Goal: Ask a question

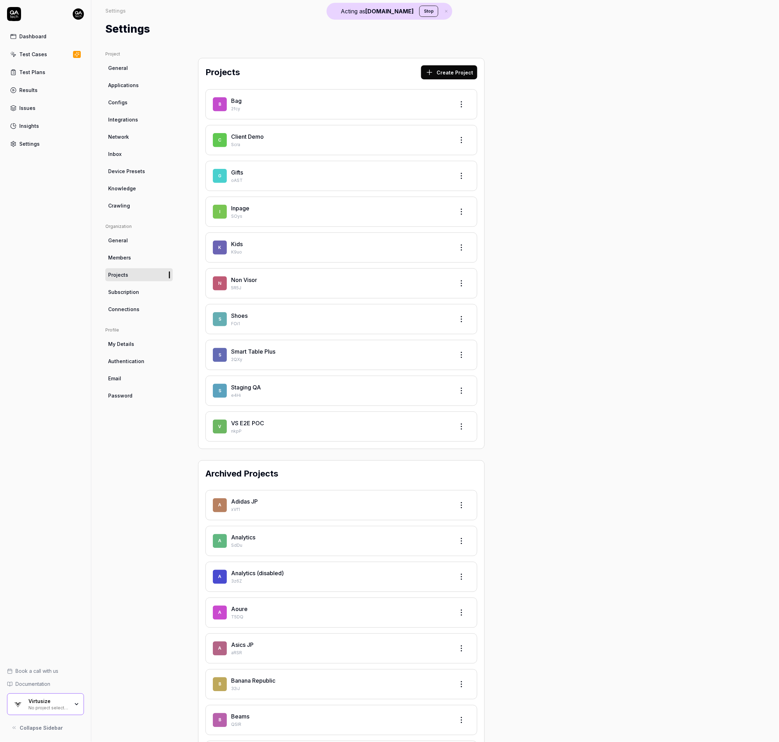
click at [419, 9] on button "Stop" at bounding box center [428, 11] width 19 height 11
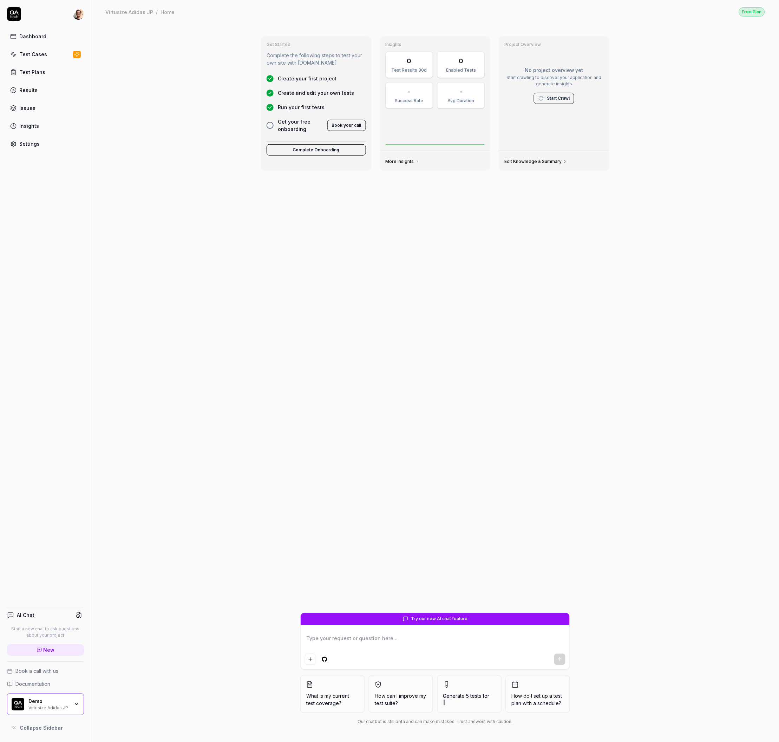
type textarea "*"
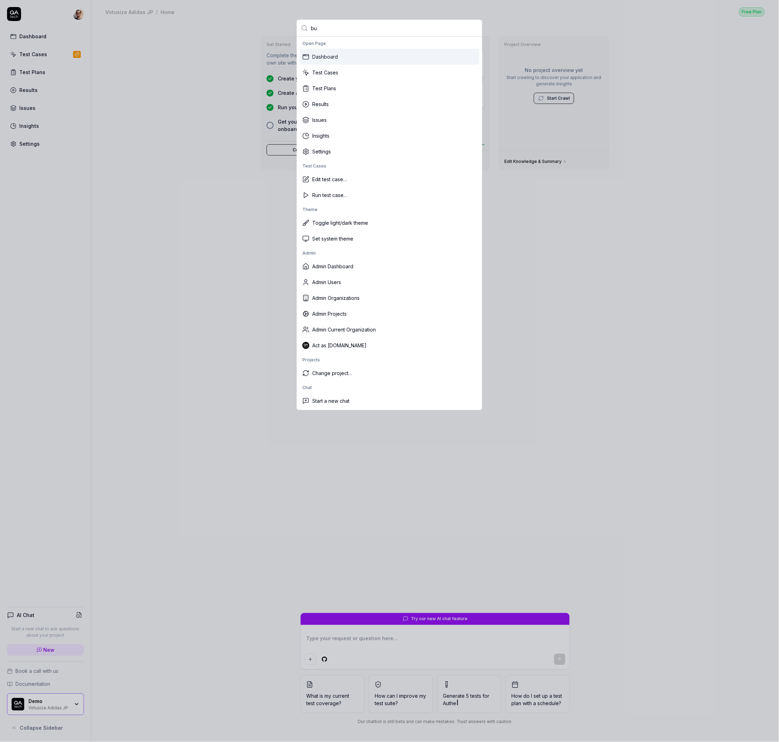
type input "bug"
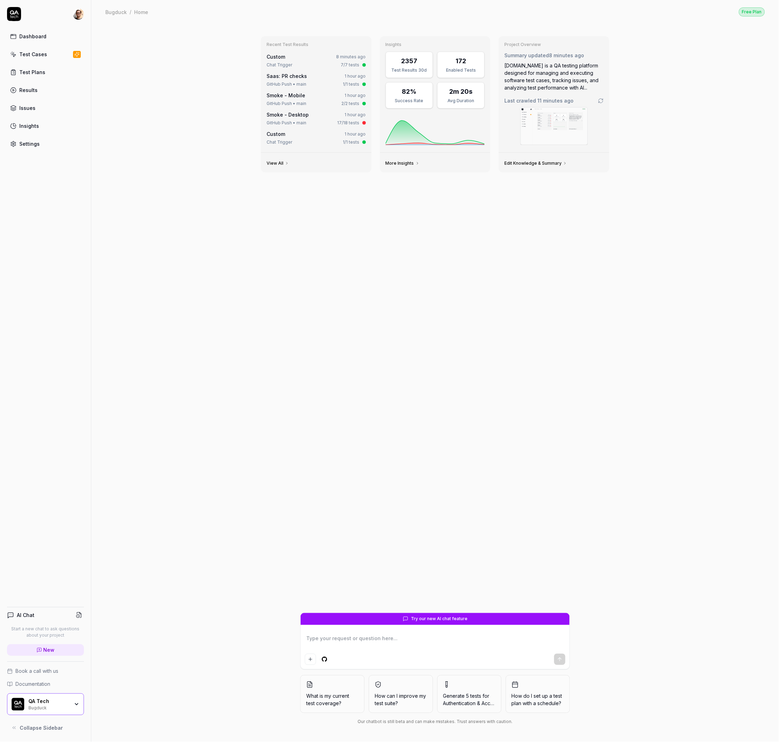
type textarea "*"
click at [46, 703] on div "QA Tech" at bounding box center [48, 701] width 41 height 6
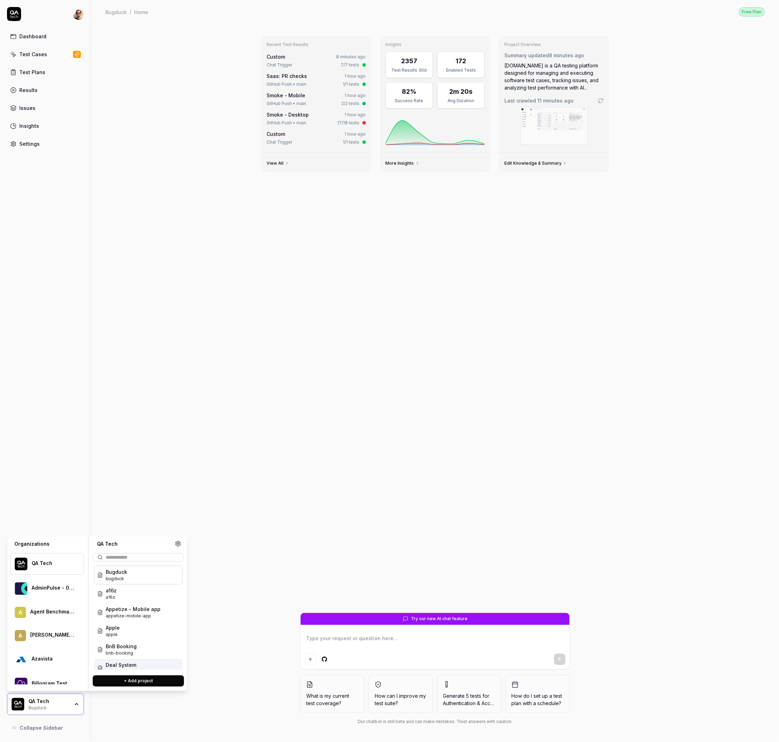
click at [144, 682] on button "+ Add project" at bounding box center [138, 681] width 91 height 11
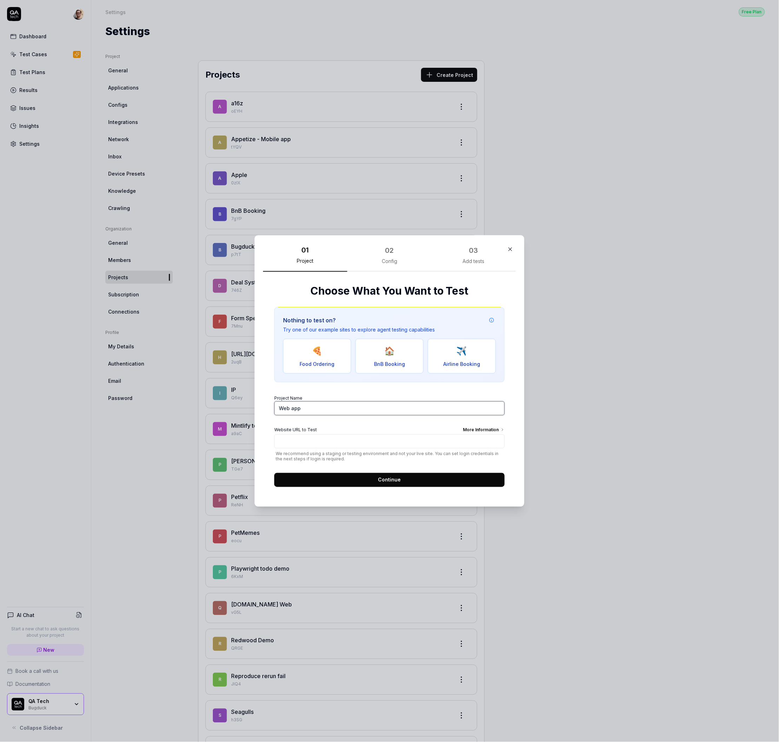
click at [336, 413] on input "Web app" at bounding box center [389, 408] width 230 height 14
type input "PetVet"
paste input "NEXT_PUBLIC_SUPABASE_ANON_KEY=[SECURITY_DATA]"
type input "NEXT_PUBLIC_SUPABASE_ANON_KEY=[SECURITY_DATA]"
paste input "[URL][DOMAIN_NAME]"
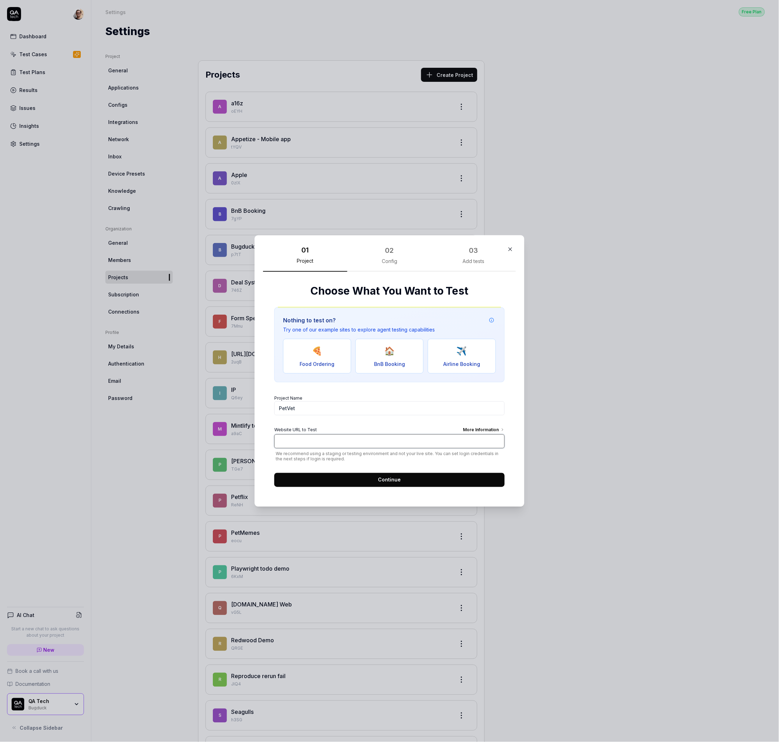
type input "[URL][DOMAIN_NAME]"
click at [349, 479] on button "Continue" at bounding box center [389, 480] width 230 height 14
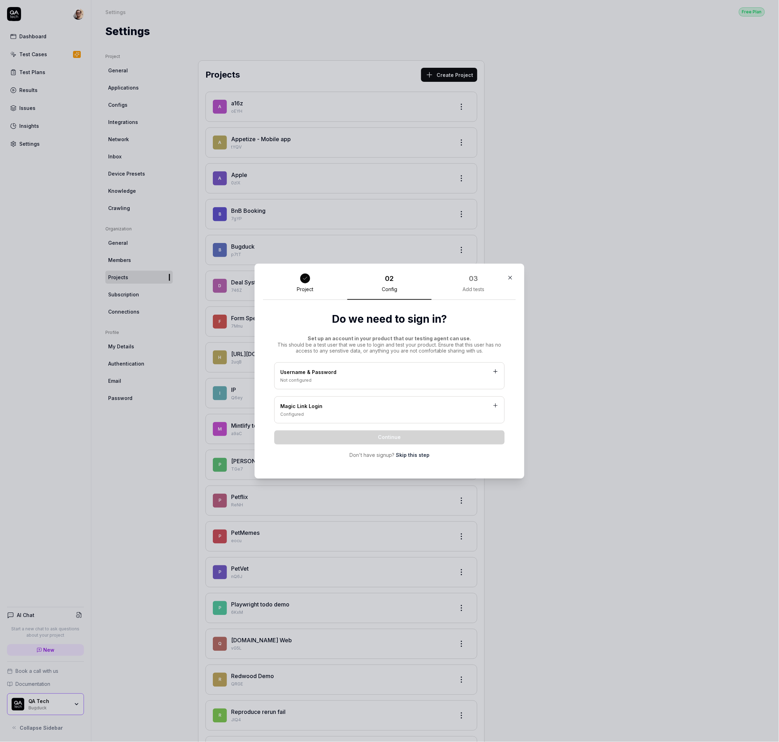
click at [412, 455] on link "Skip this step" at bounding box center [413, 455] width 34 height 7
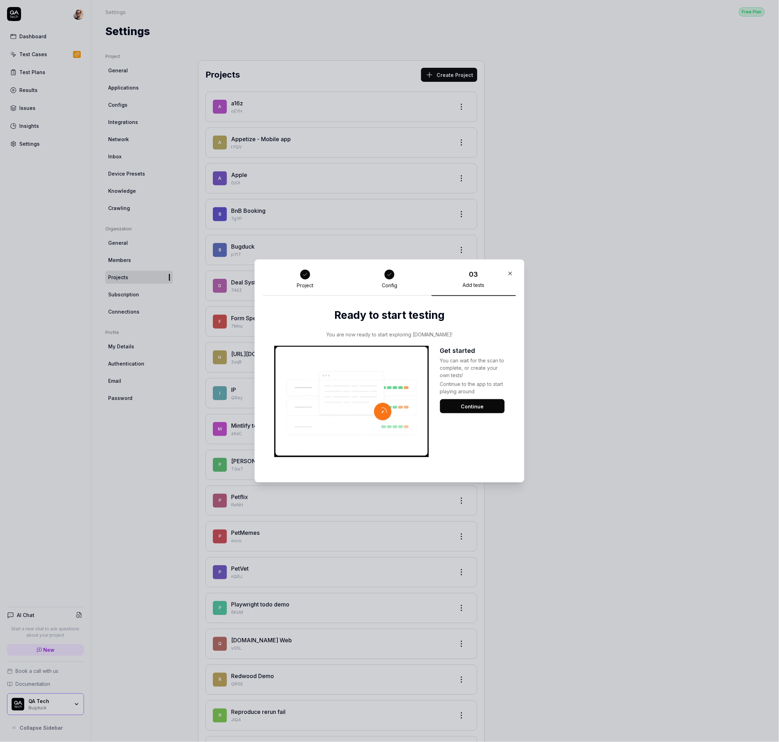
click at [484, 404] on button "Continue" at bounding box center [472, 406] width 65 height 14
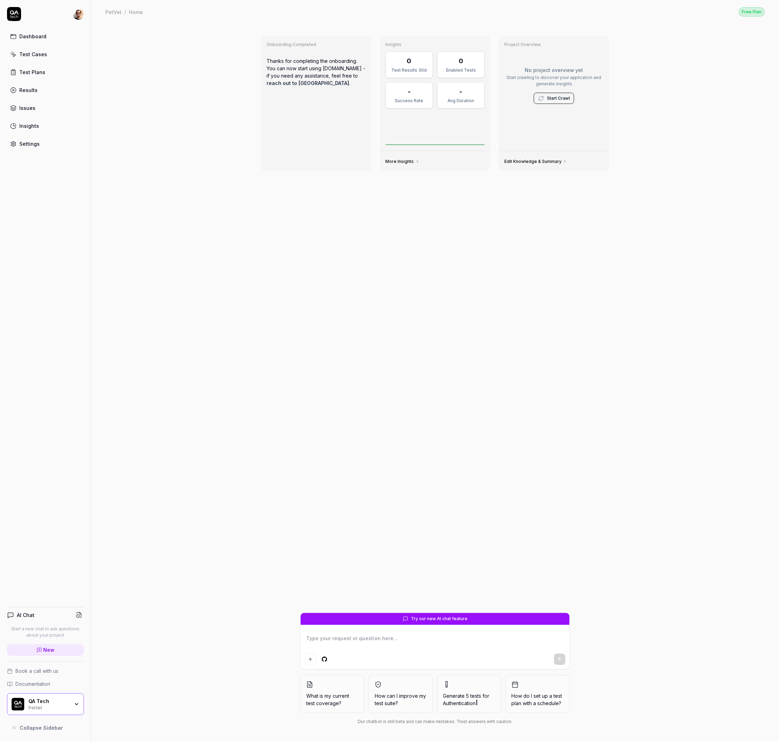
type textarea "*"
type textarea "H"
type textarea "*"
type textarea "Hel"
type textarea "*"
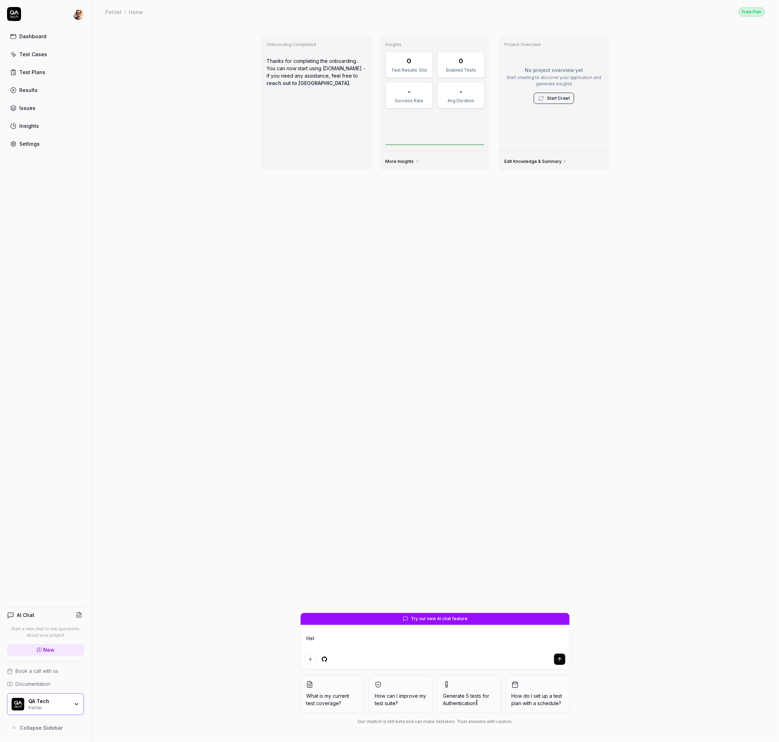
type textarea "Help"
type textarea "*"
type textarea "Help"
type textarea "*"
type textarea "Help m"
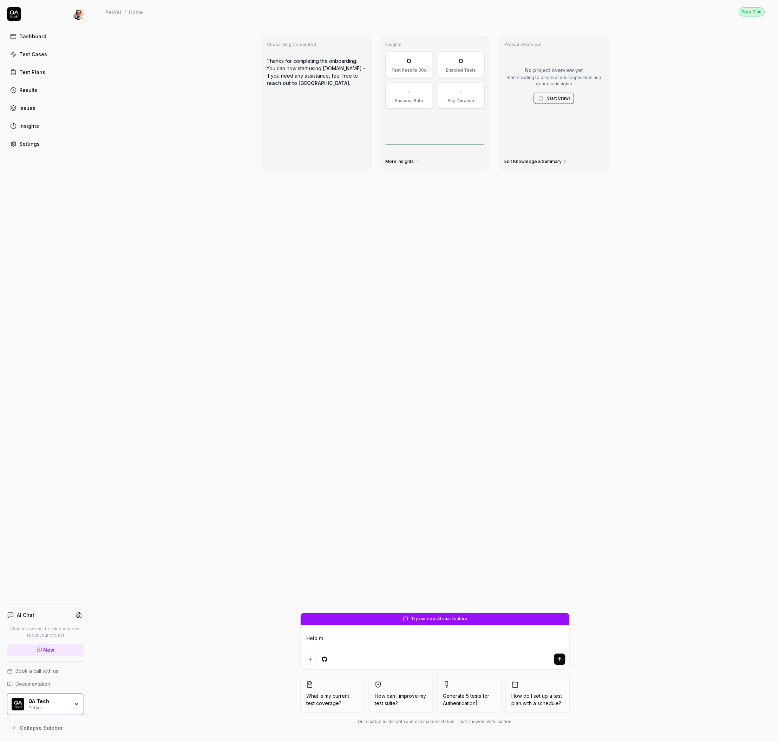
type textarea "*"
type textarea "Help me"
type textarea "*"
type textarea "Help me"
type textarea "*"
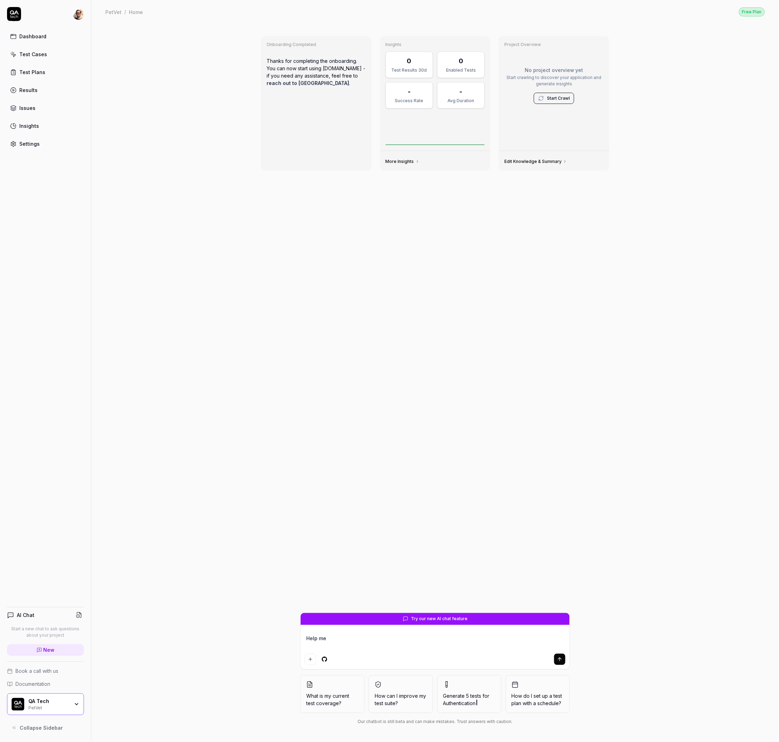
type textarea "Help me w"
type textarea "*"
type textarea "Help me wo"
type textarea "*"
type textarea "Help me w"
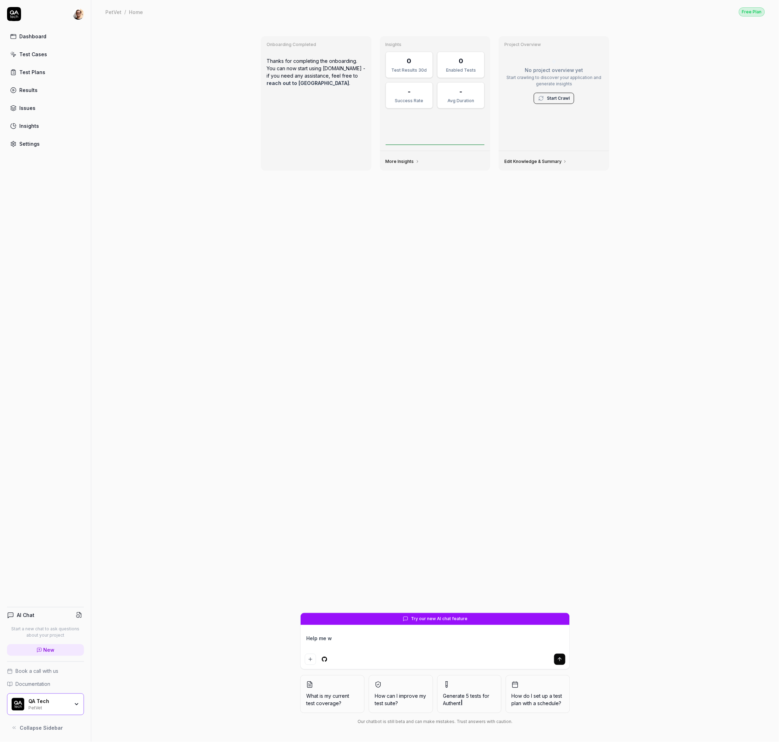
type textarea "*"
type textarea "Help me"
type textarea "*"
type textarea "Help me c"
type textarea "*"
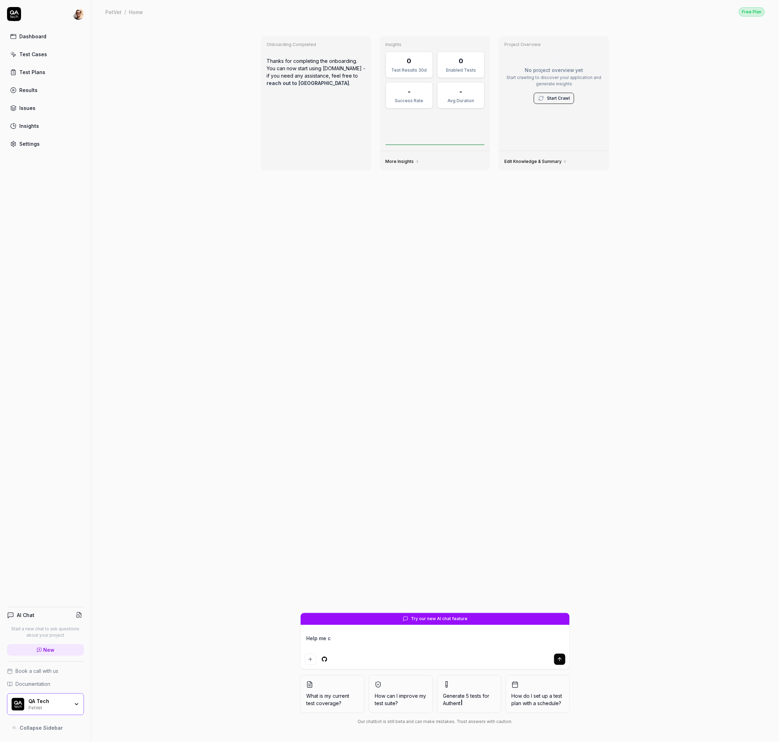
type textarea "Help me co"
type textarea "*"
type textarea "Help me come"
type textarea "*"
type textarea "Help me come"
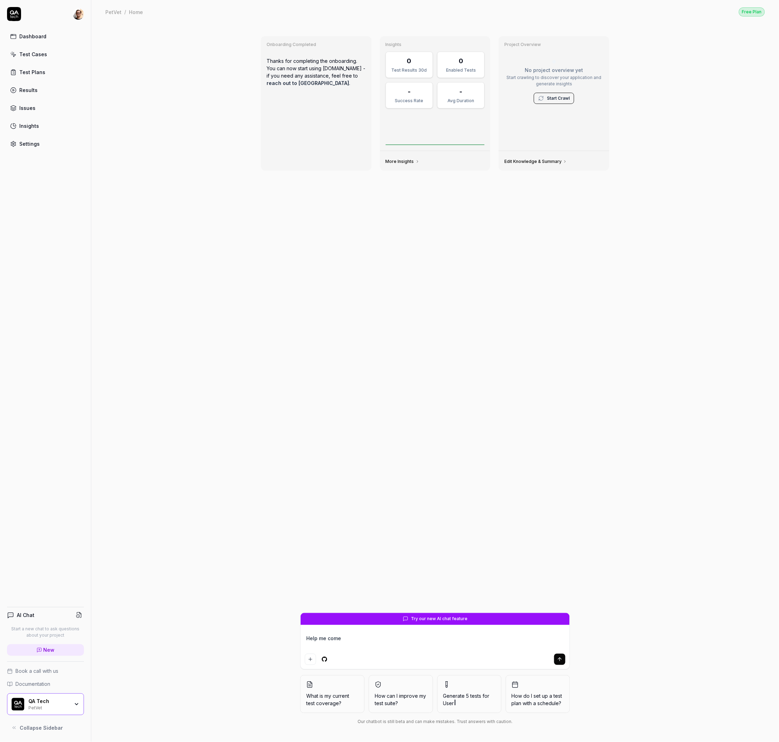
type textarea "*"
type textarea "Help me come u"
type textarea "*"
type textarea "Help me come up"
type textarea "*"
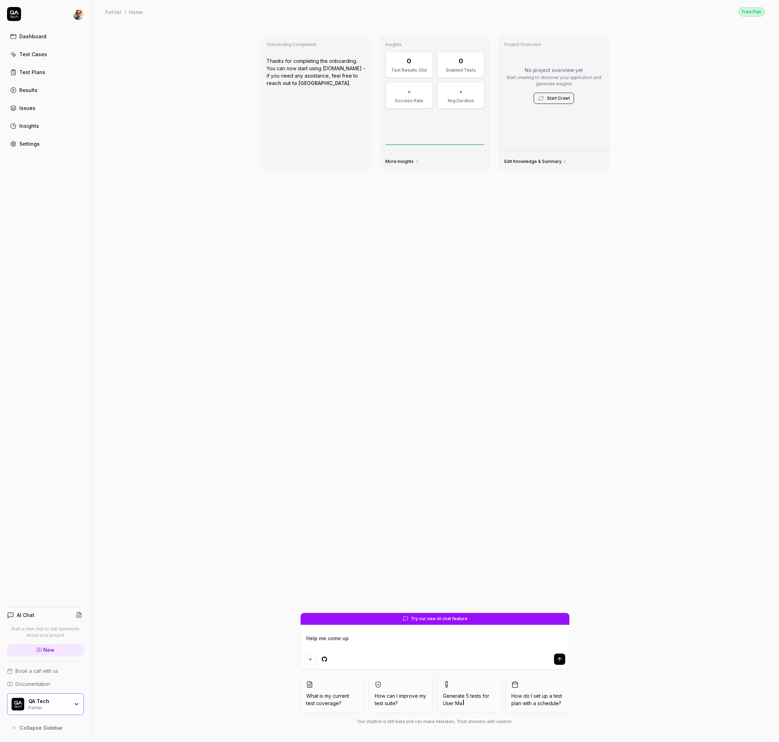
type textarea "Help me come up"
type textarea "*"
type textarea "Help me come up w"
type textarea "*"
type textarea "Help me come up wi"
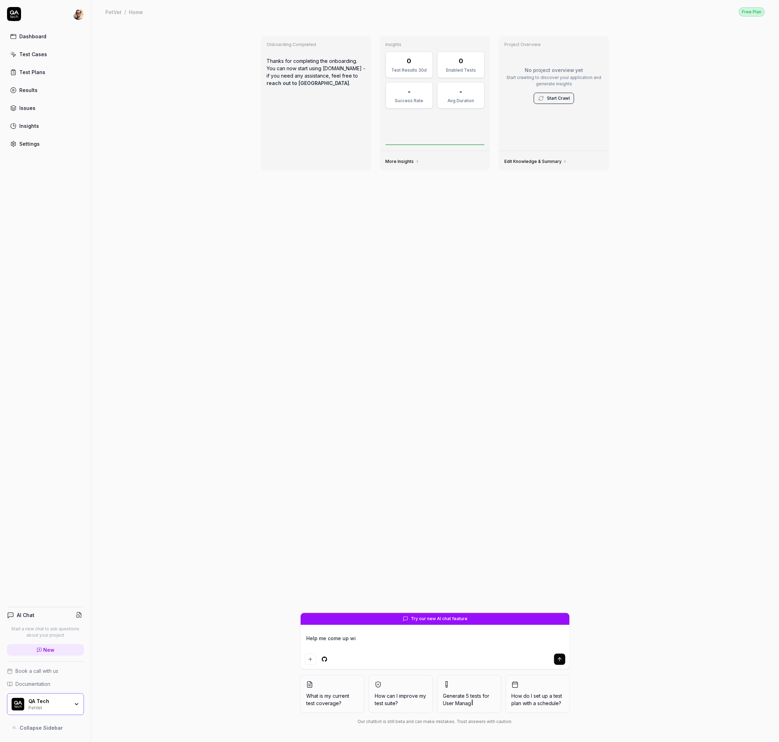
type textarea "*"
type textarea "Help me come up with"
type textarea "*"
type textarea "Help me come up with"
type textarea "*"
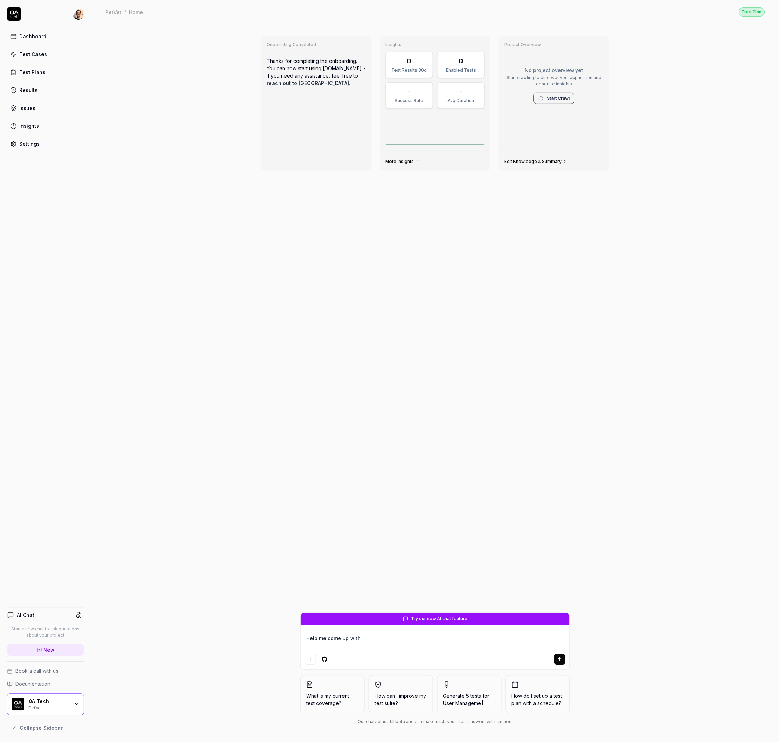
type textarea "Help me come up with s"
type textarea "*"
type textarea "Help me come up with so"
type textarea "*"
type textarea "Help me come up with som"
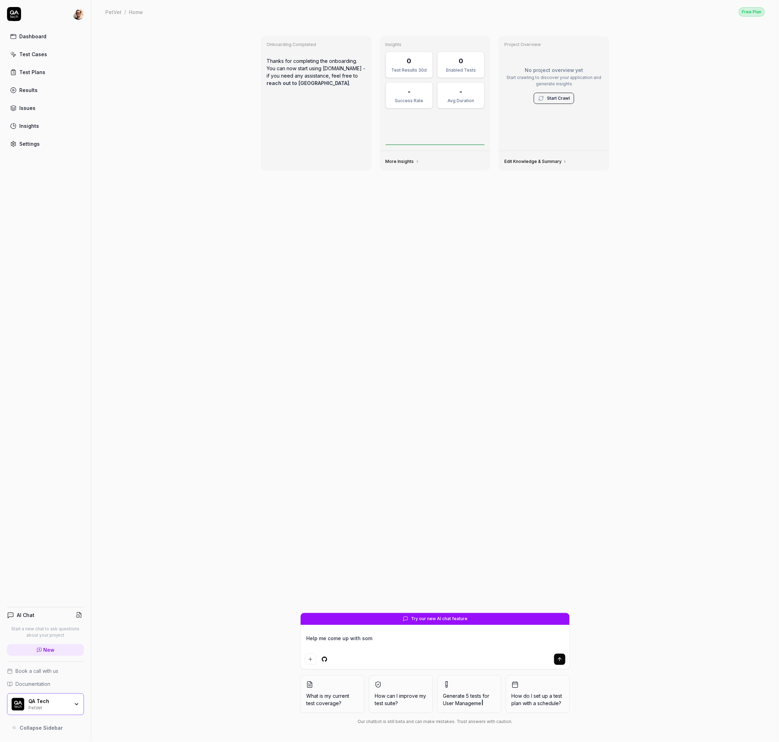
type textarea "*"
type textarea "Help me come up with some"
type textarea "*"
type textarea "Help me come up with some"
type textarea "*"
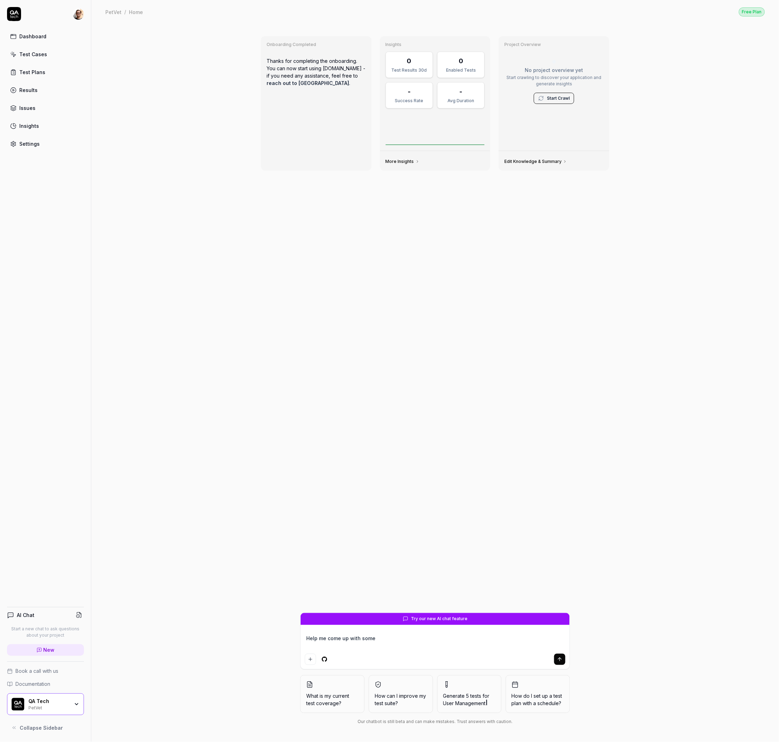
type textarea "Help me come up with some g"
type textarea "*"
type textarea "Help me come up with some go"
type textarea "*"
type textarea "Help me come up with some good"
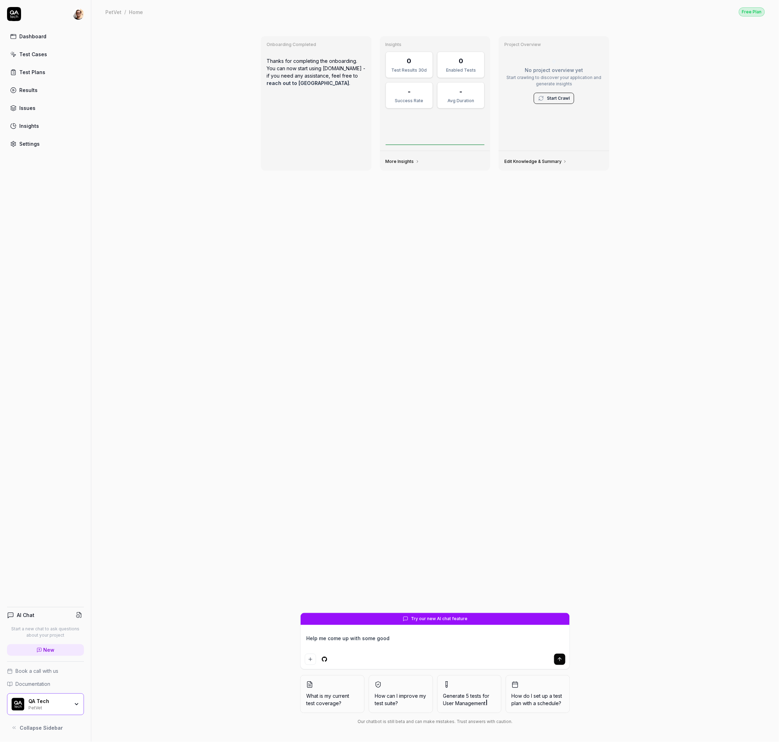
type textarea "*"
type textarea "Help me come up with some good"
type textarea "*"
type textarea "Help me come up with some good t"
type textarea "*"
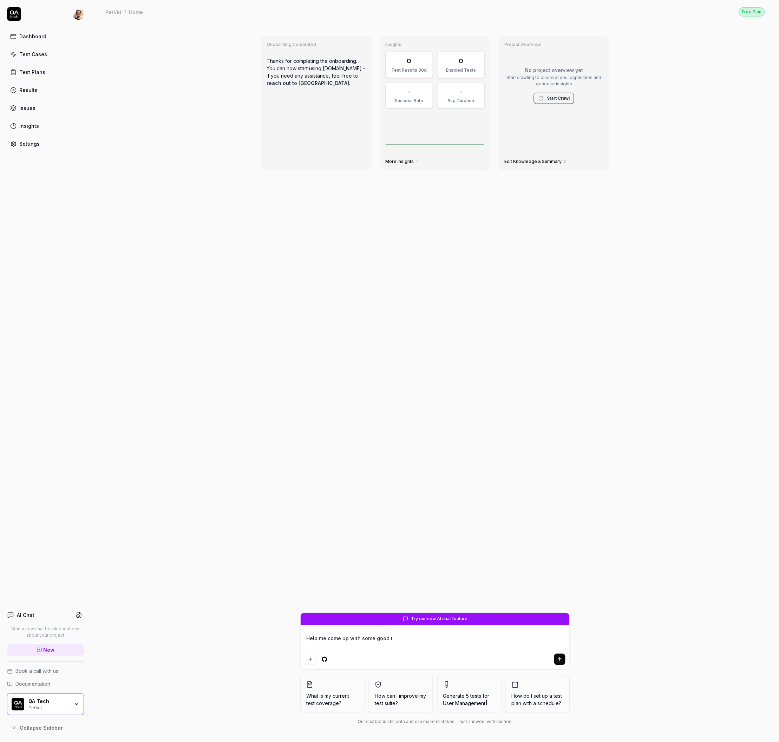
type textarea "Help me come up with some good te"
type textarea "*"
type textarea "Help me come up with some good tes"
type textarea "*"
type textarea "Help me come up with some good test"
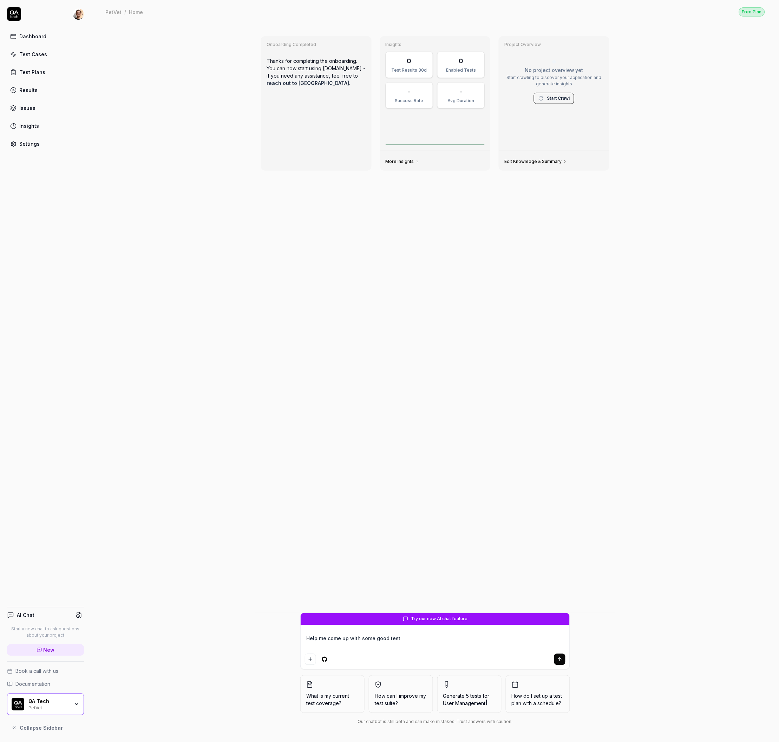
type textarea "*"
type textarea "Help me come up with some good test"
type textarea "*"
type textarea "Help me come up with some good test a"
type textarea "*"
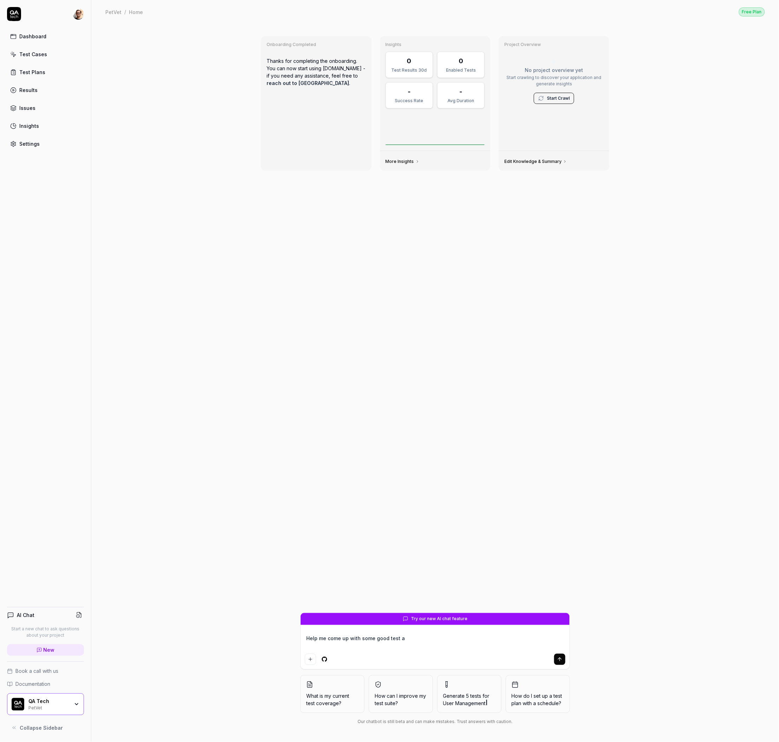
type textarea "Help me come up with some good test as"
type textarea "*"
type textarea "Help me come up with some good test ase"
type textarea "*"
type textarea "Help me come up with some good test ases"
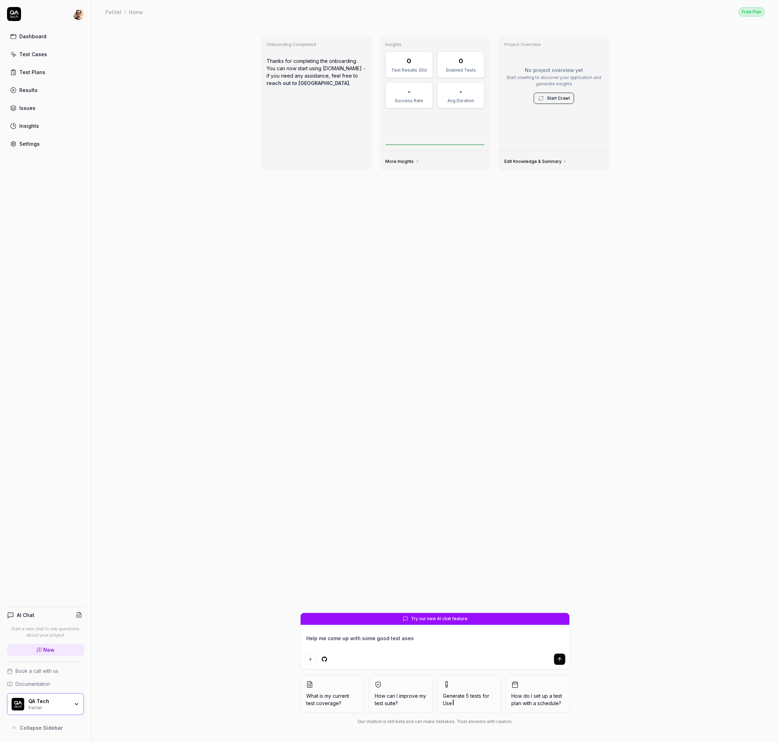
type textarea "*"
type textarea "Help me come up with some good test"
type textarea "*"
type textarea "Help me come up with some good test c"
type textarea "*"
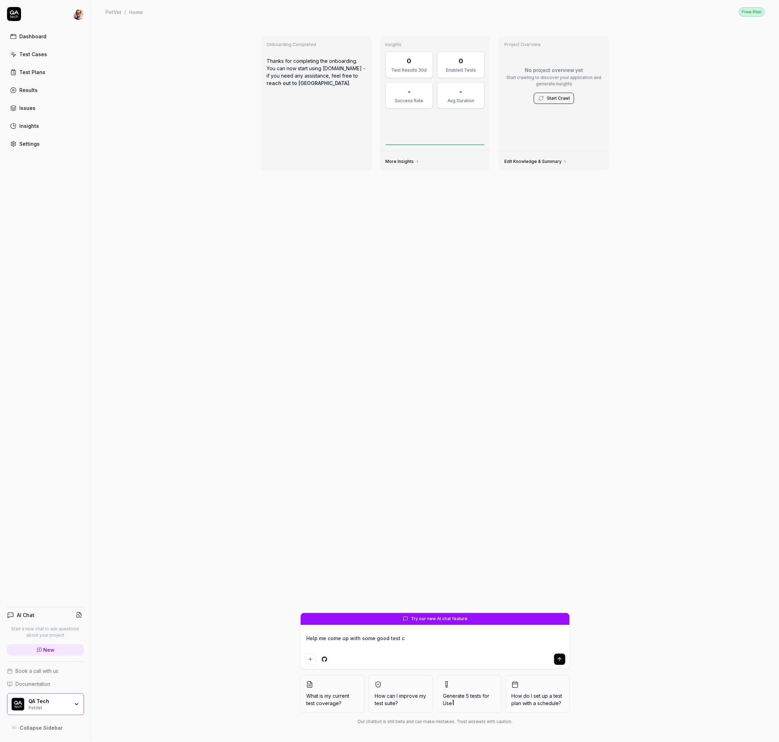
type textarea "Help me come up with some good test ca"
type textarea "*"
type textarea "Help me come up with some good test cas"
type textarea "*"
type textarea "Help me come up with some good test case"
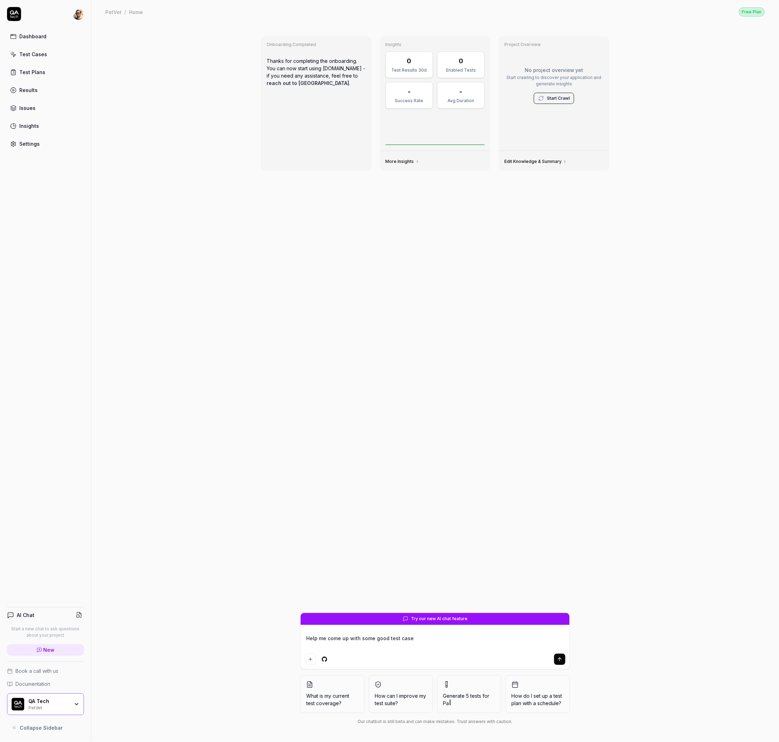
type textarea "*"
type textarea "Help me come up with some good test cases"
type textarea "*"
type textarea "Help me come up with some good test cases f"
type textarea "*"
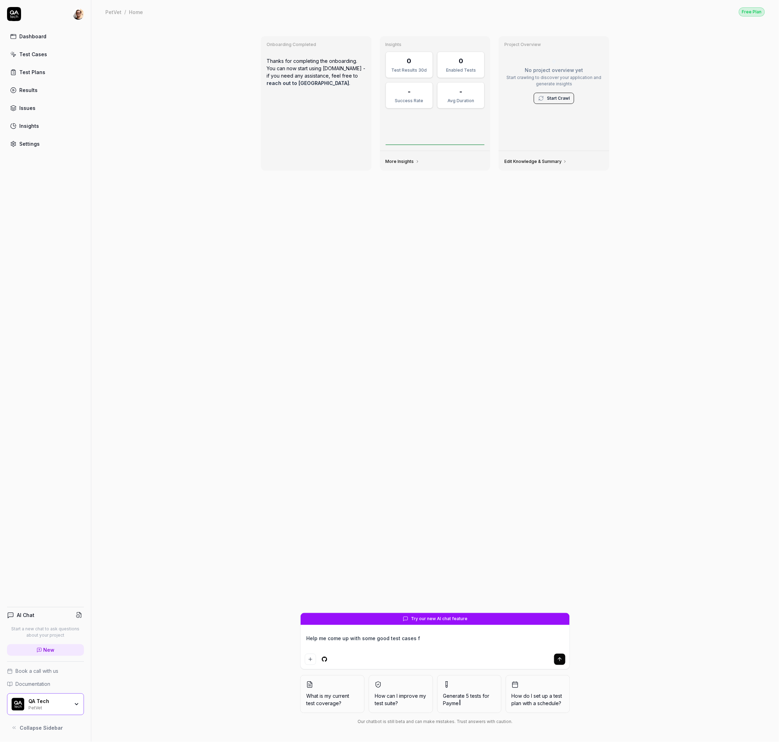
type textarea "Help me come up with some good test cases fo"
type textarea "*"
type textarea "Help me come up with some good test cases for"
type textarea "*"
type textarea "Help me come up with some good test cases for"
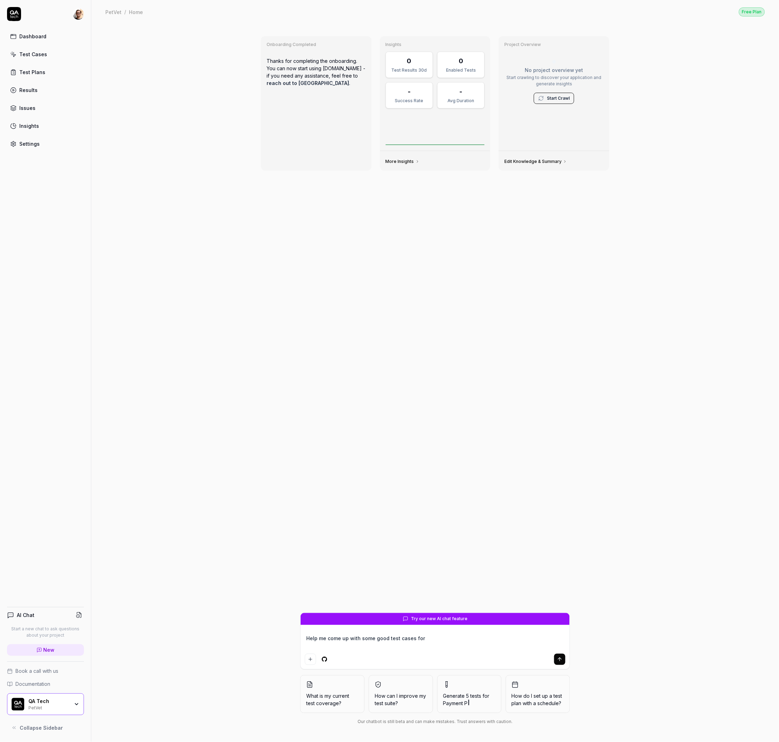
type textarea "*"
type textarea "Help me come up with some good test cases for m"
type textarea "*"
type textarea "Help me come up with some good test cases for my"
type textarea "*"
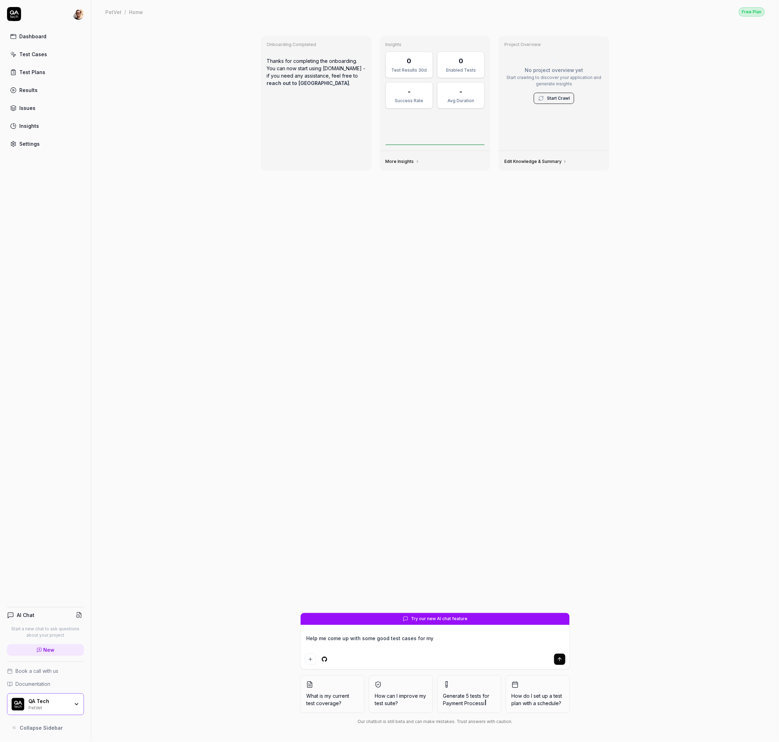
type textarea "Help me come up with some good test cases for my"
type textarea "*"
type textarea "Help me come up with some good test cases for my a"
type textarea "*"
type textarea "Help me come up with some good test cases for my ap"
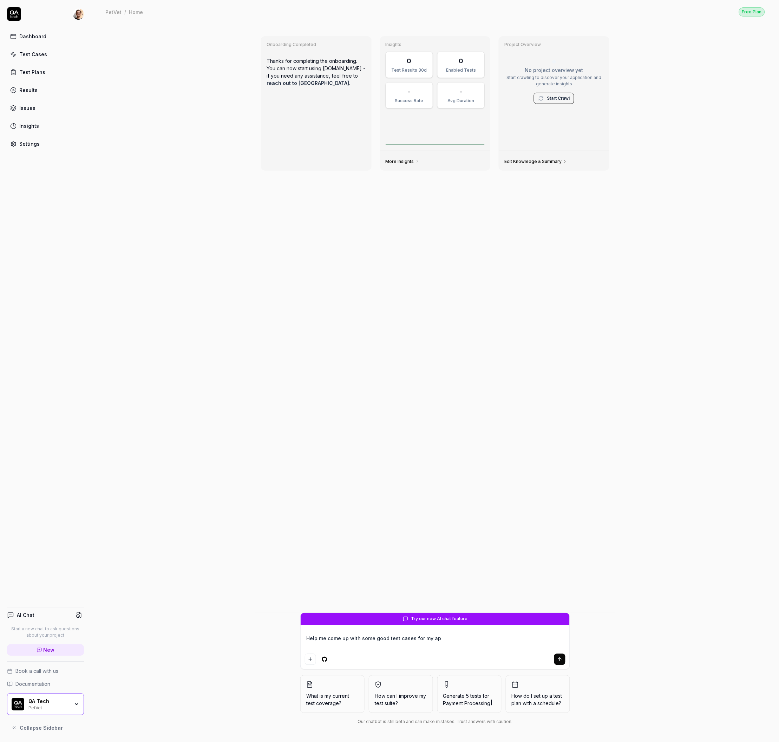
type textarea "*"
type textarea "Help me come up with some good test cases for my app"
type textarea "*"
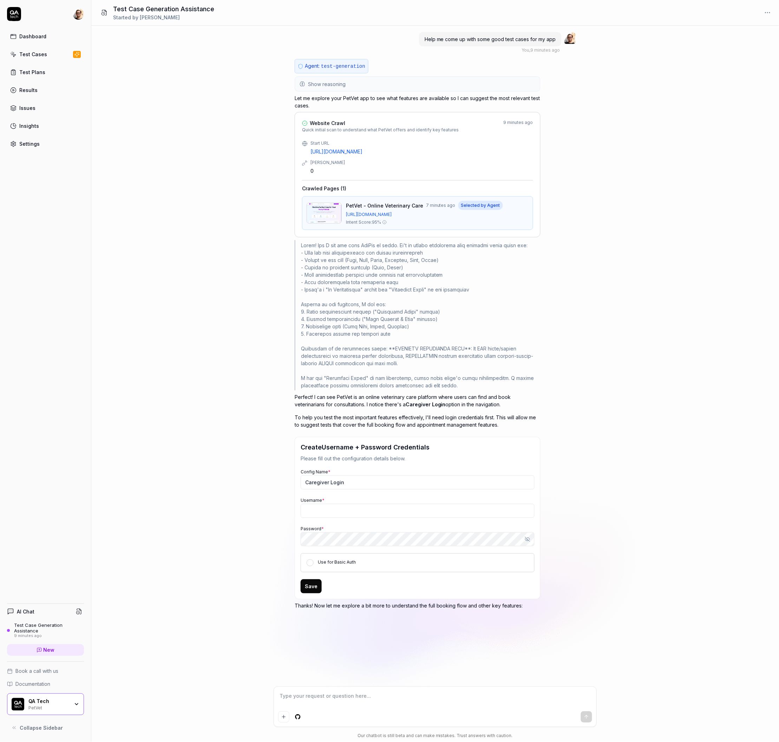
type textarea "*"
